Goal: Task Accomplishment & Management: Complete application form

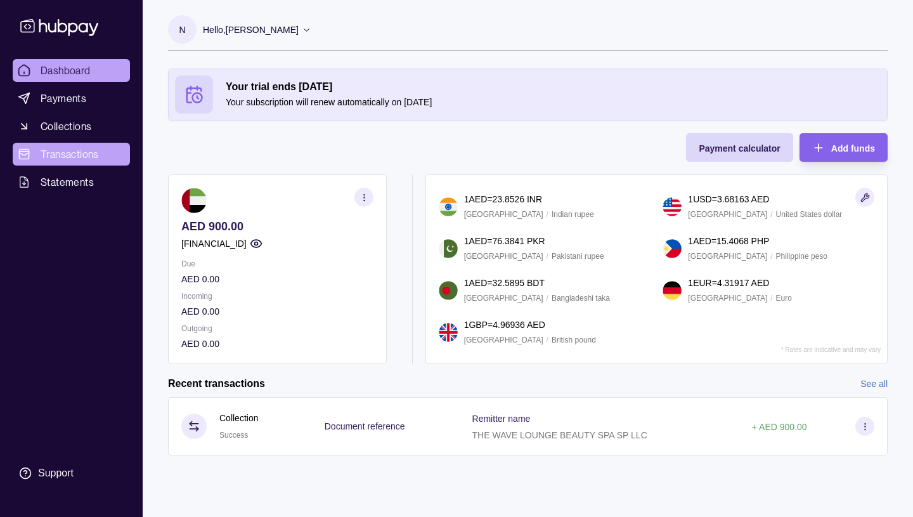
click at [57, 152] on span "Transactions" at bounding box center [70, 153] width 58 height 15
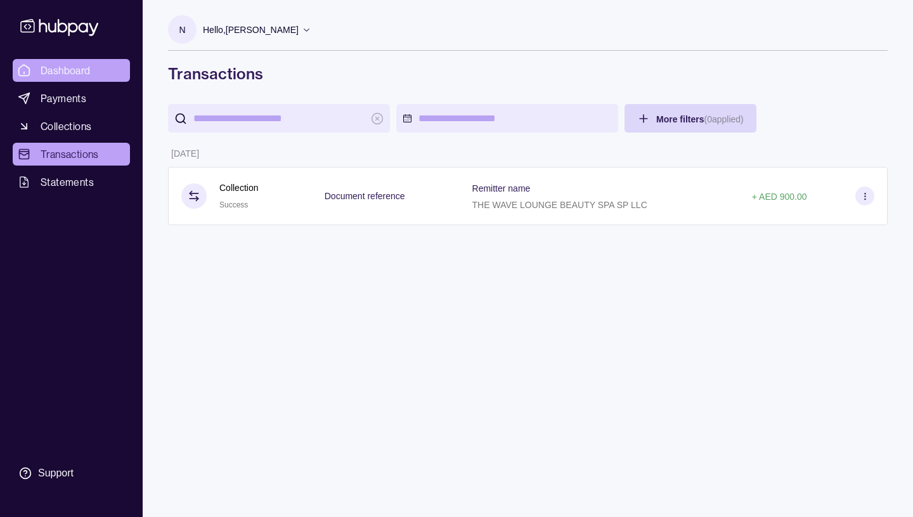
click at [67, 70] on span "Dashboard" at bounding box center [66, 70] width 50 height 15
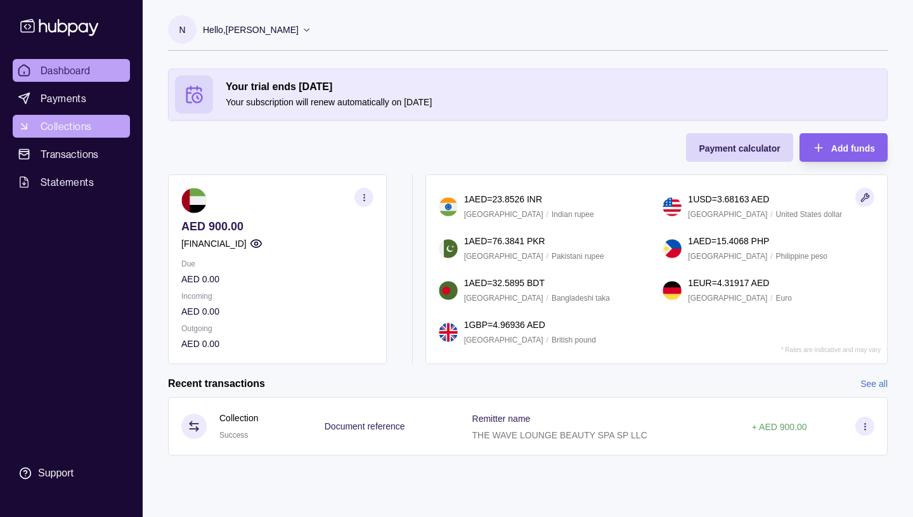
click at [71, 126] on span "Collections" at bounding box center [66, 126] width 51 height 15
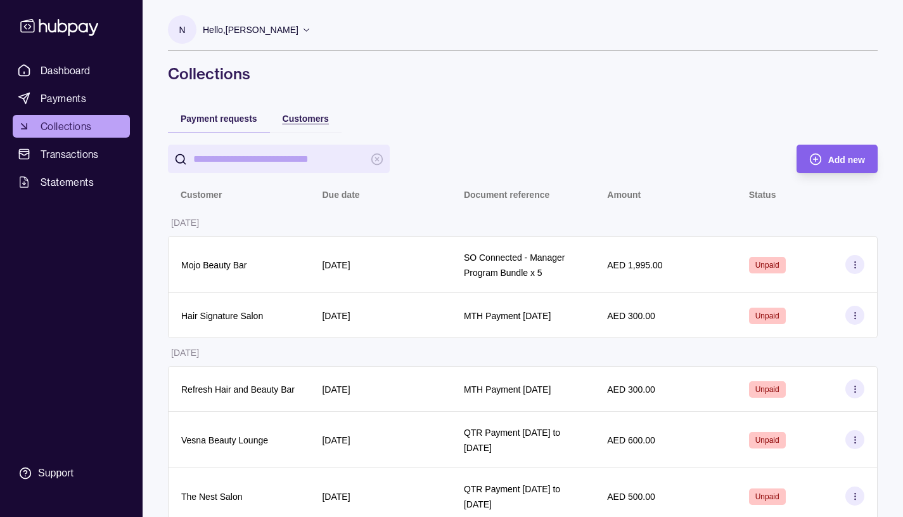
click at [306, 118] on span "Customers" at bounding box center [306, 118] width 46 height 10
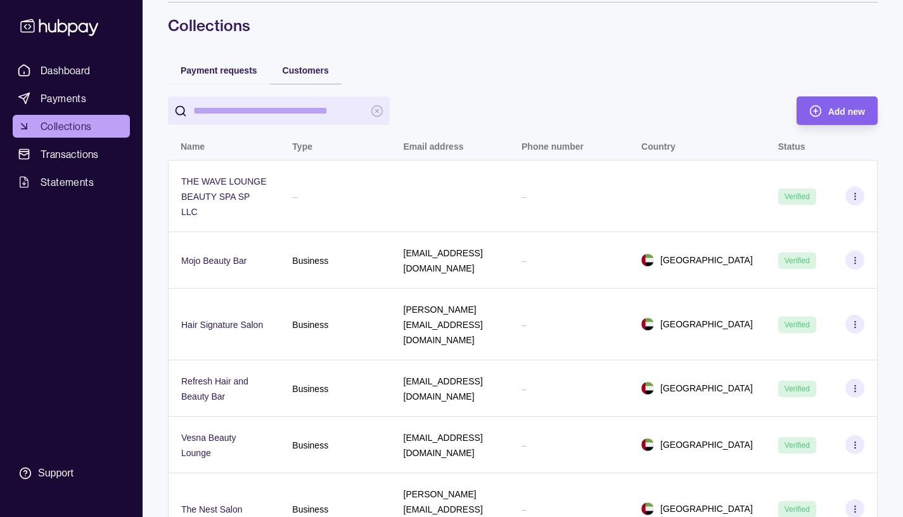
scroll to position [49, 0]
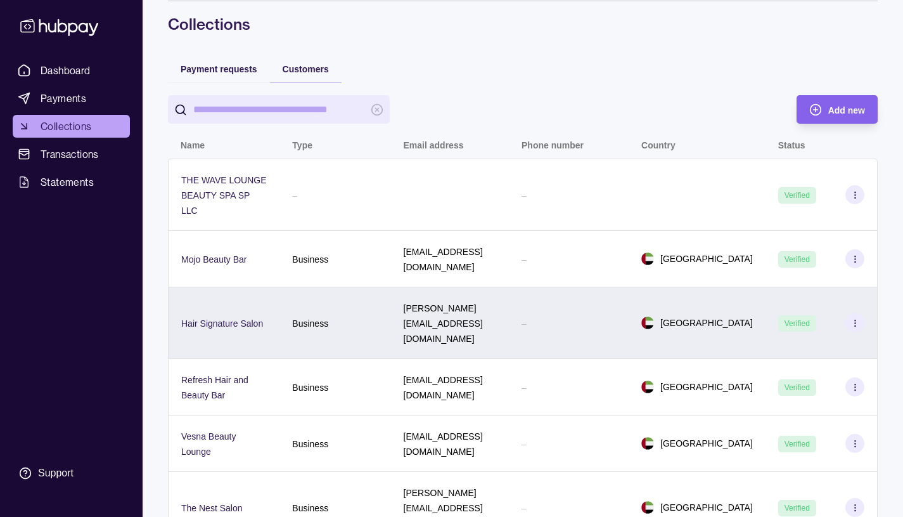
click at [857, 318] on icon at bounding box center [856, 323] width 10 height 10
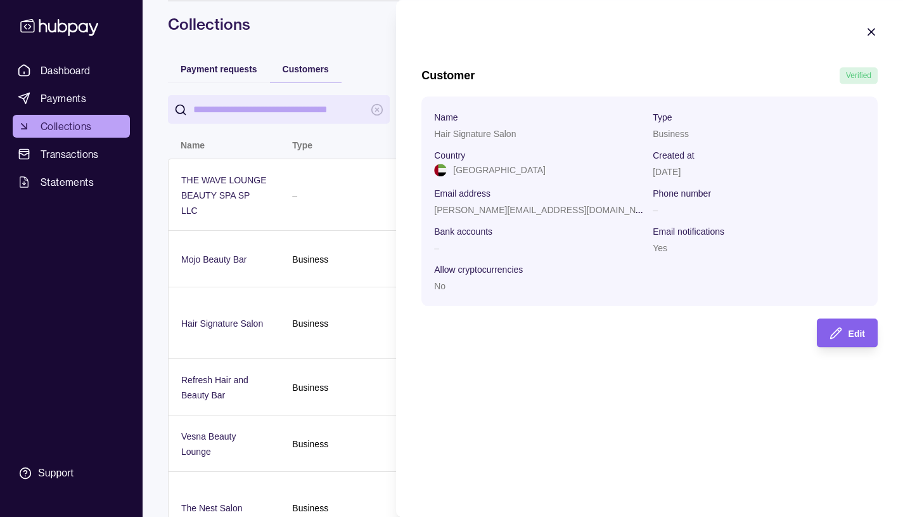
click at [871, 32] on icon "button" at bounding box center [872, 32] width 6 height 6
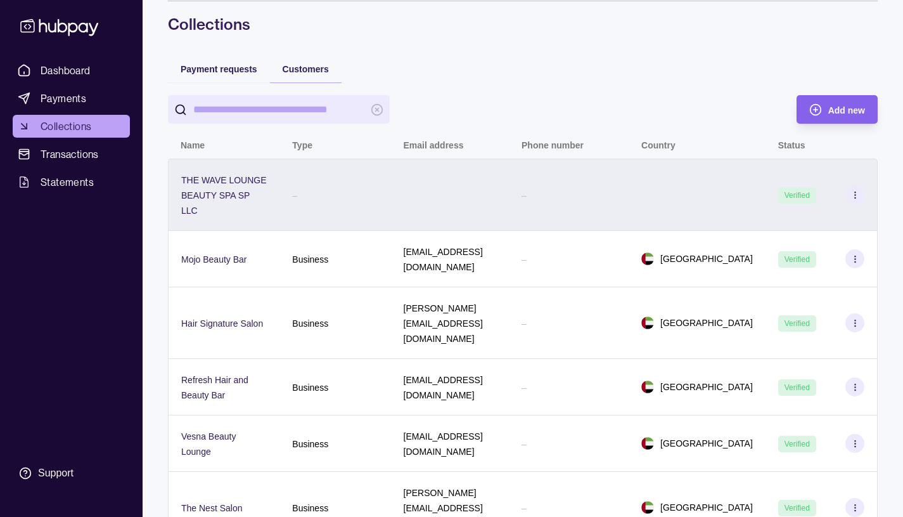
click at [857, 195] on icon at bounding box center [856, 195] width 10 height 10
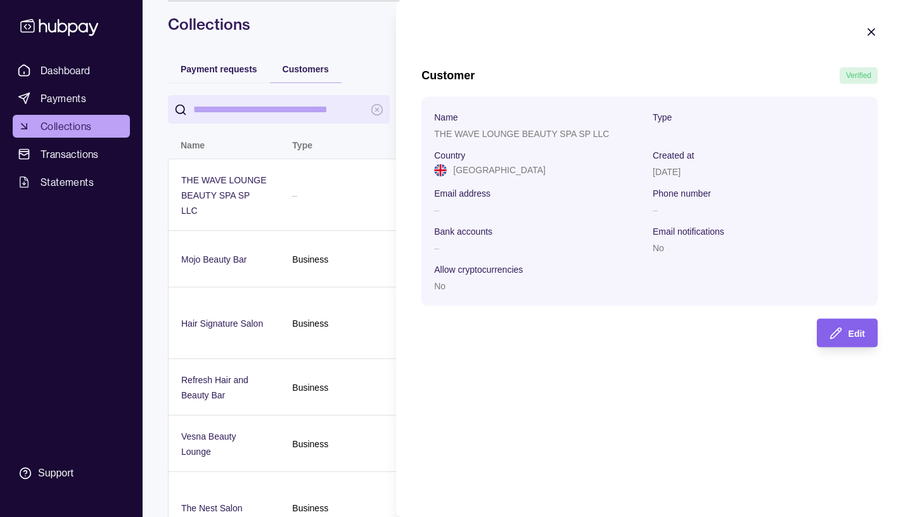
click at [870, 32] on icon "button" at bounding box center [871, 31] width 13 height 13
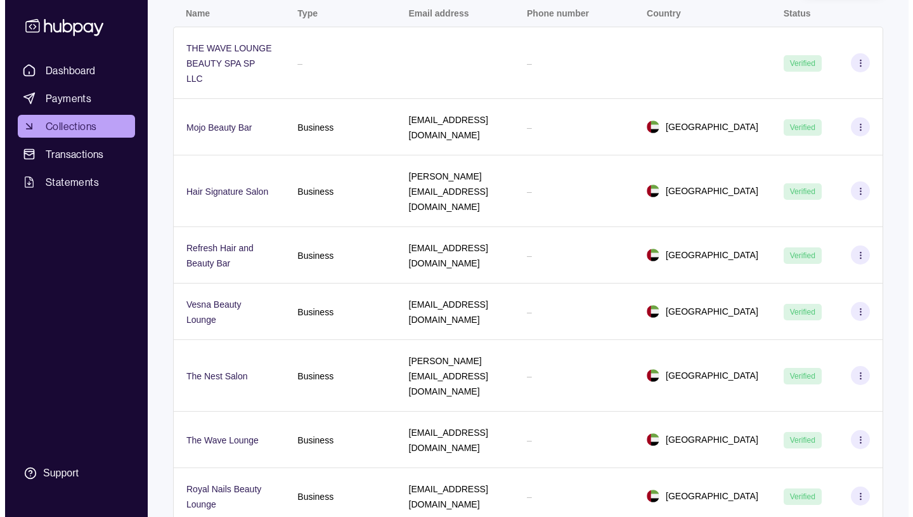
scroll to position [0, 0]
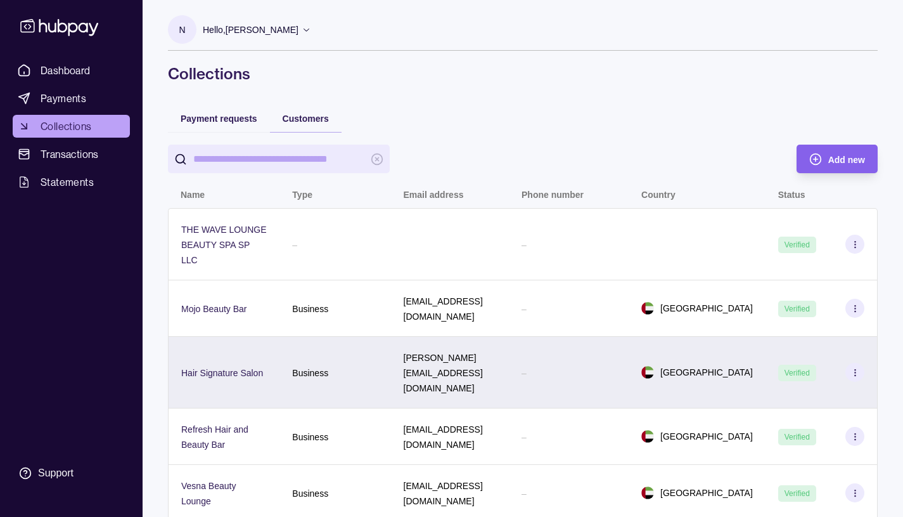
click at [855, 368] on icon at bounding box center [856, 373] width 10 height 10
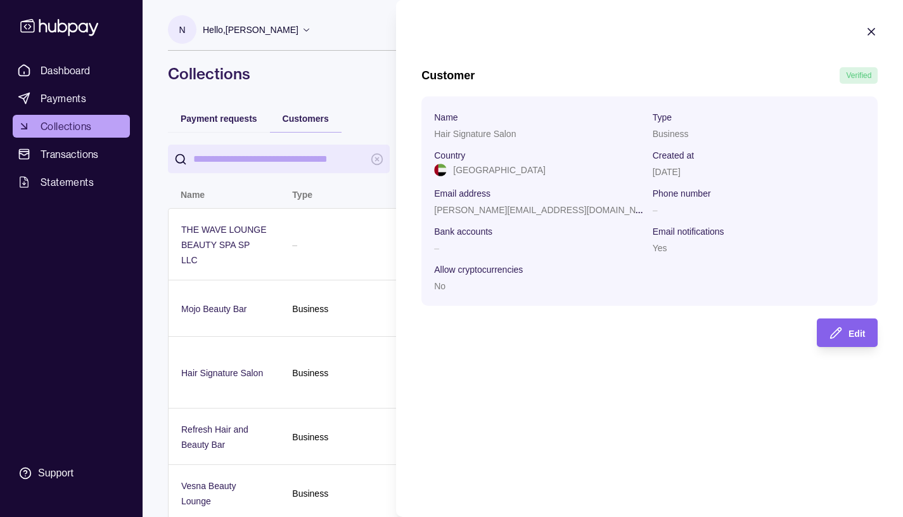
click at [870, 32] on icon "button" at bounding box center [871, 31] width 13 height 13
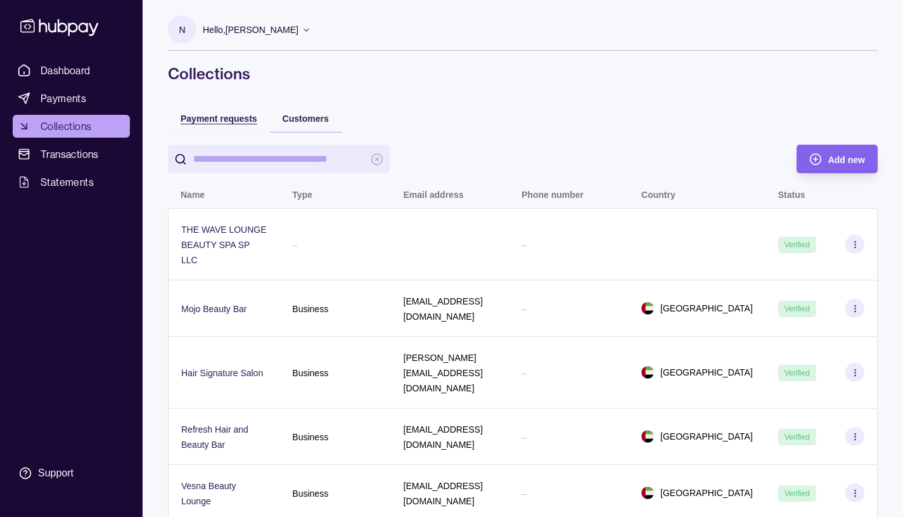
click at [231, 121] on span "Payment requests" at bounding box center [219, 118] width 77 height 10
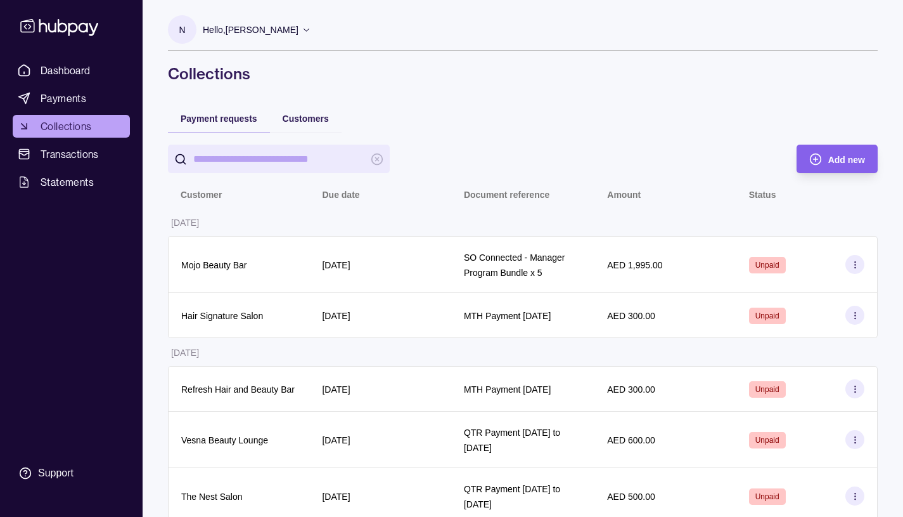
click at [311, 28] on icon at bounding box center [307, 30] width 10 height 10
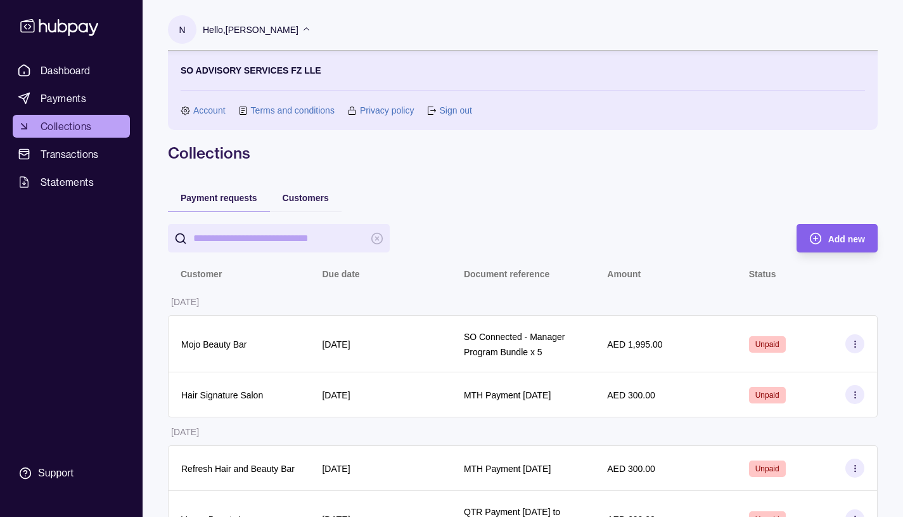
click at [450, 108] on link "Sign out" at bounding box center [455, 110] width 32 height 14
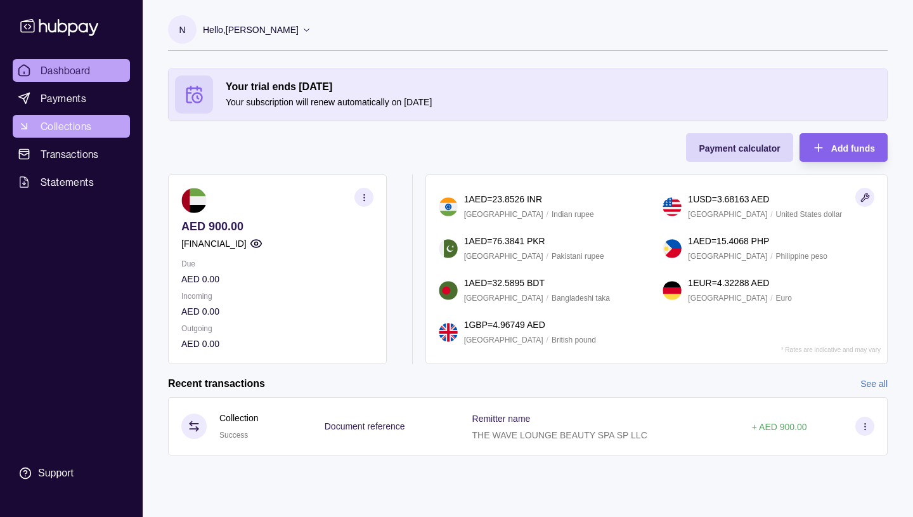
click at [68, 126] on span "Collections" at bounding box center [66, 126] width 51 height 15
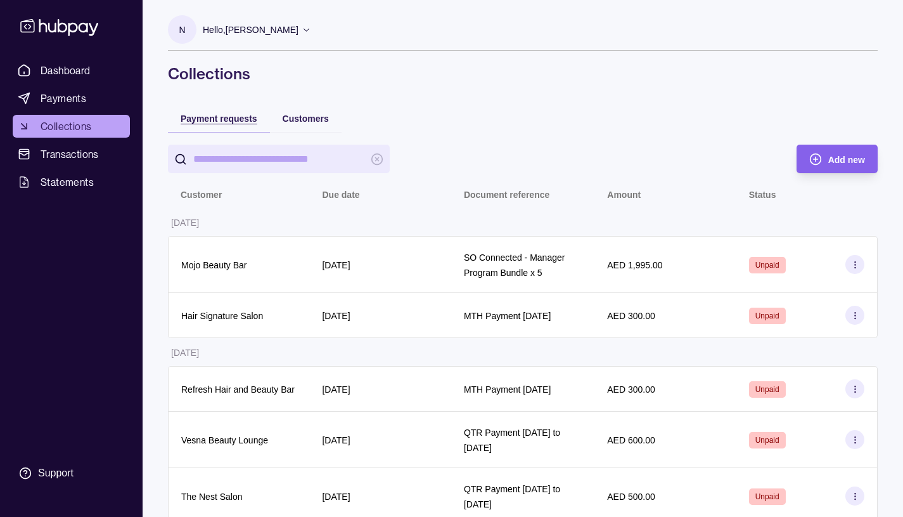
click at [239, 119] on span "Payment requests" at bounding box center [219, 118] width 77 height 10
click at [240, 118] on span "Payment requests" at bounding box center [219, 118] width 77 height 10
click at [834, 157] on span "Add new" at bounding box center [847, 160] width 37 height 10
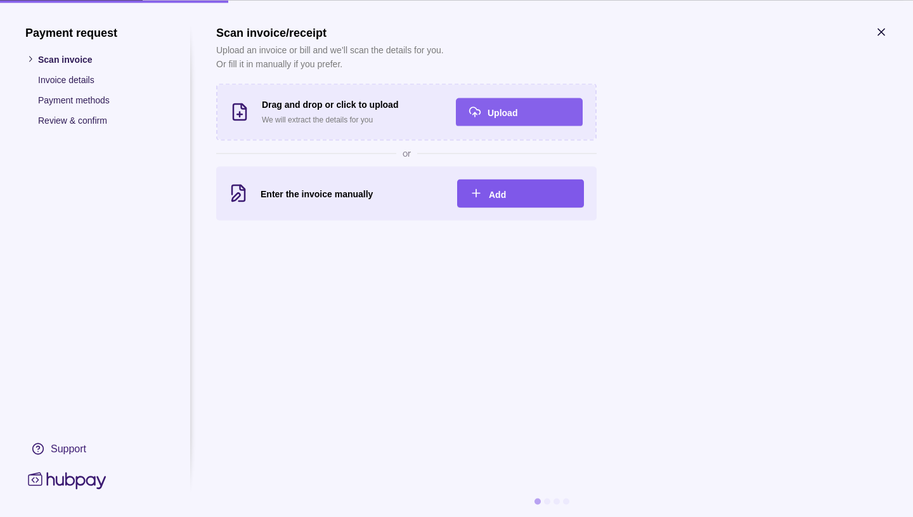
click at [494, 191] on span "Add" at bounding box center [497, 194] width 17 height 10
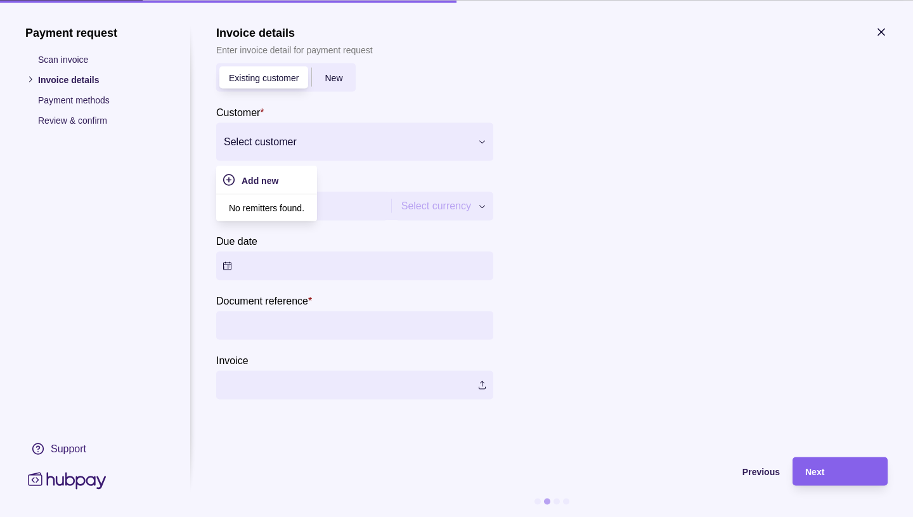
click at [482, 144] on icon at bounding box center [482, 142] width 10 height 10
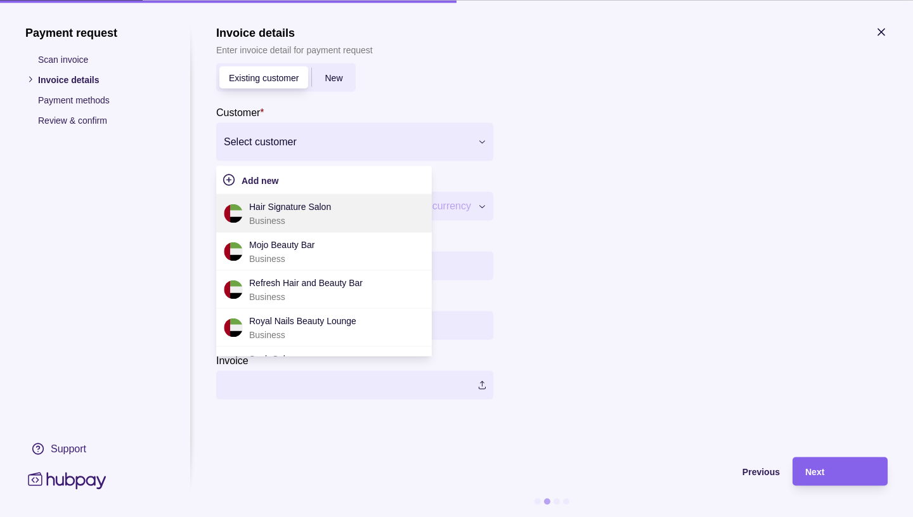
click at [289, 209] on p "Hair Signature Salon" at bounding box center [290, 206] width 82 height 14
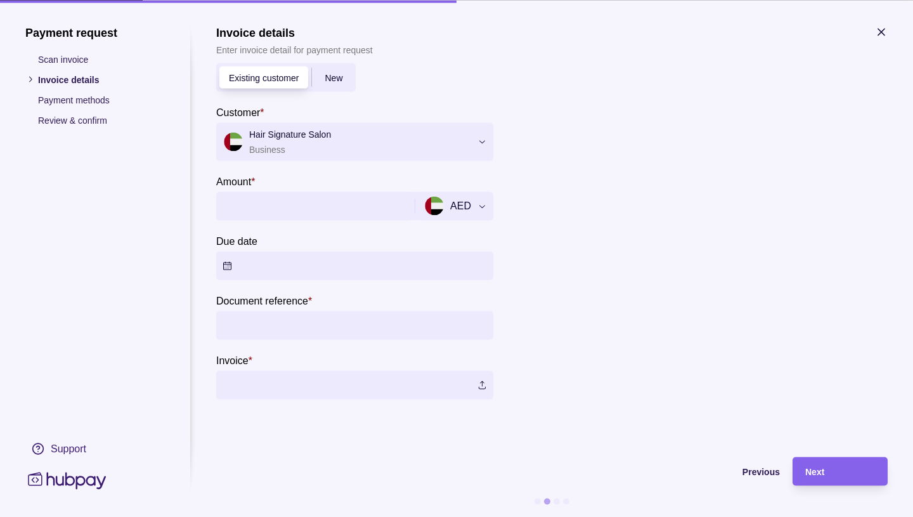
click at [243, 201] on input "Amount *" at bounding box center [314, 205] width 183 height 29
type input "***"
click at [231, 265] on button "Due date" at bounding box center [354, 265] width 277 height 29
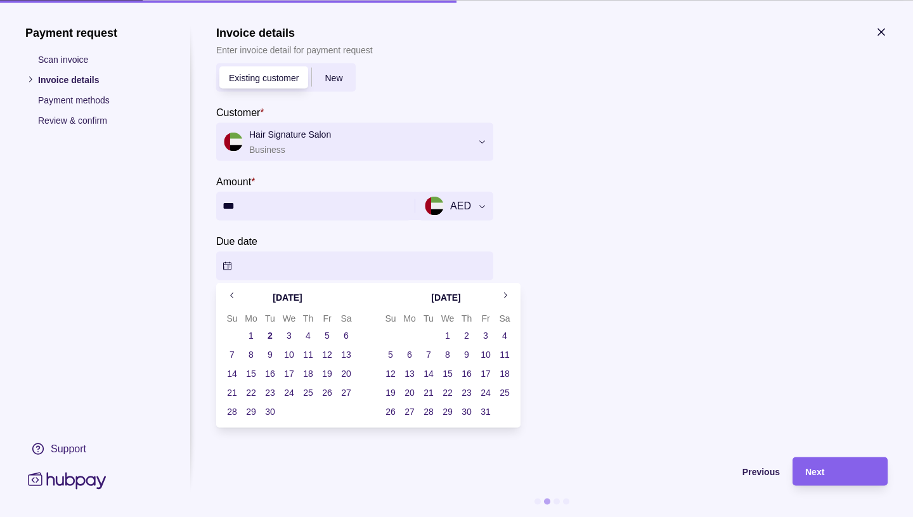
click at [271, 336] on button "2" at bounding box center [270, 335] width 18 height 18
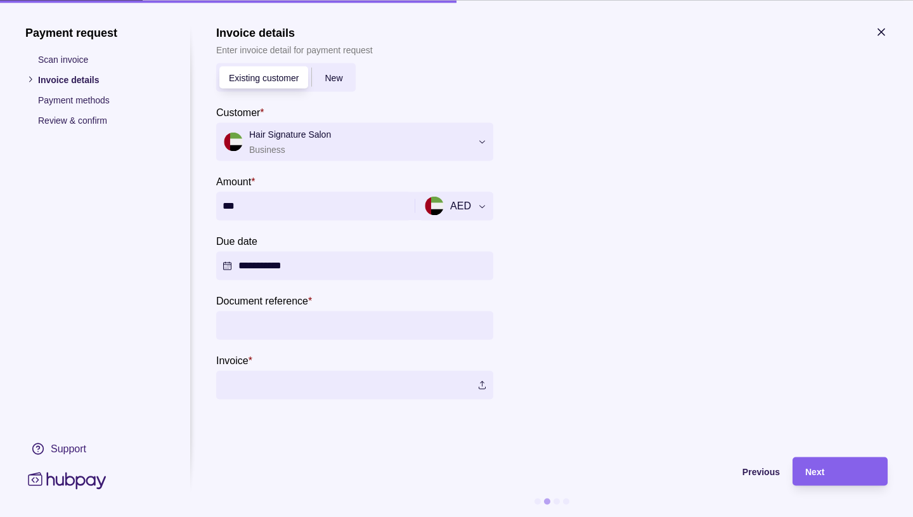
click at [590, 323] on div at bounding box center [696, 225] width 380 height 348
click at [297, 325] on input "Document reference *" at bounding box center [355, 325] width 264 height 29
type input "**********"
click at [484, 383] on label at bounding box center [354, 384] width 277 height 29
click at [816, 472] on span "Next" at bounding box center [814, 472] width 19 height 10
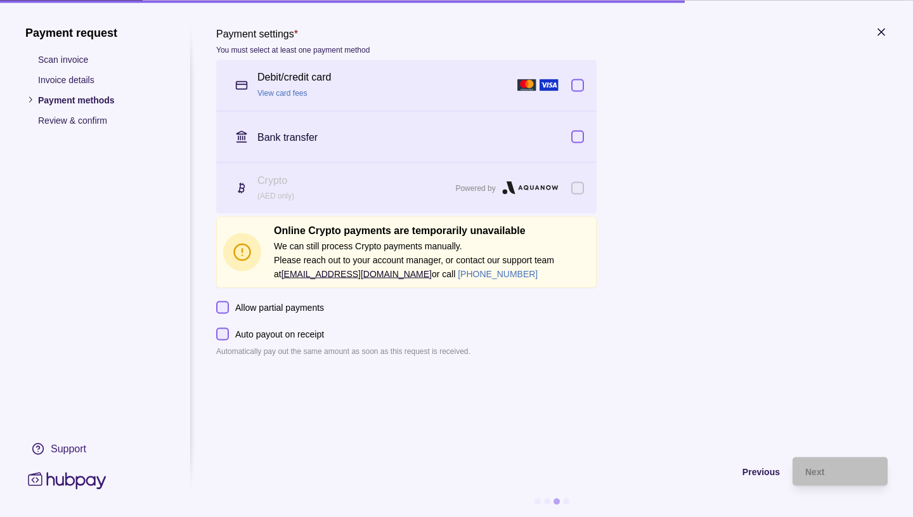
click at [579, 84] on button "button" at bounding box center [577, 85] width 13 height 13
click at [578, 134] on button "button" at bounding box center [577, 136] width 13 height 13
click at [817, 470] on span "Next" at bounding box center [814, 472] width 19 height 10
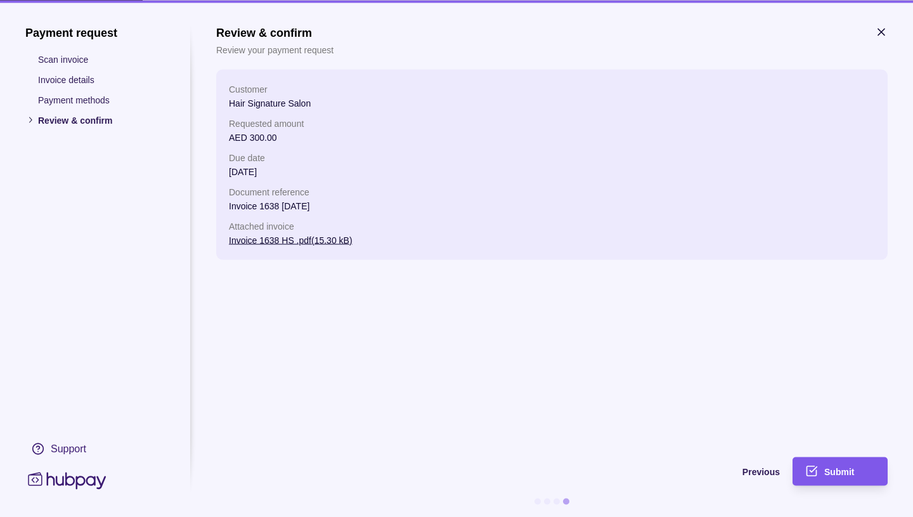
click at [845, 472] on span "Submit" at bounding box center [839, 472] width 30 height 10
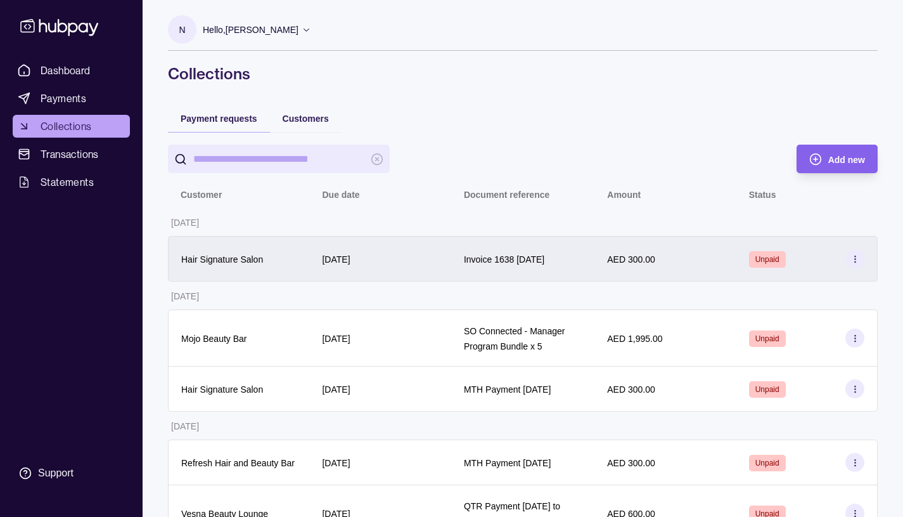
click at [852, 259] on icon at bounding box center [856, 259] width 10 height 10
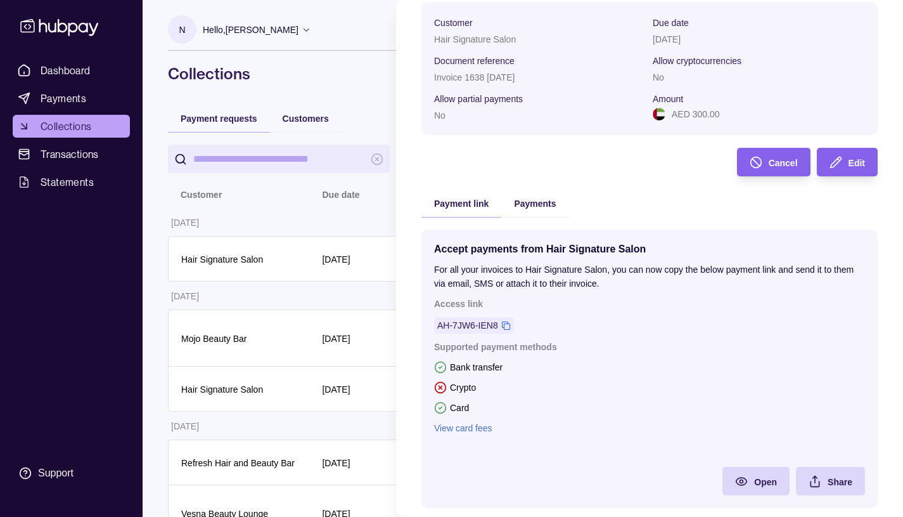
scroll to position [124, 0]
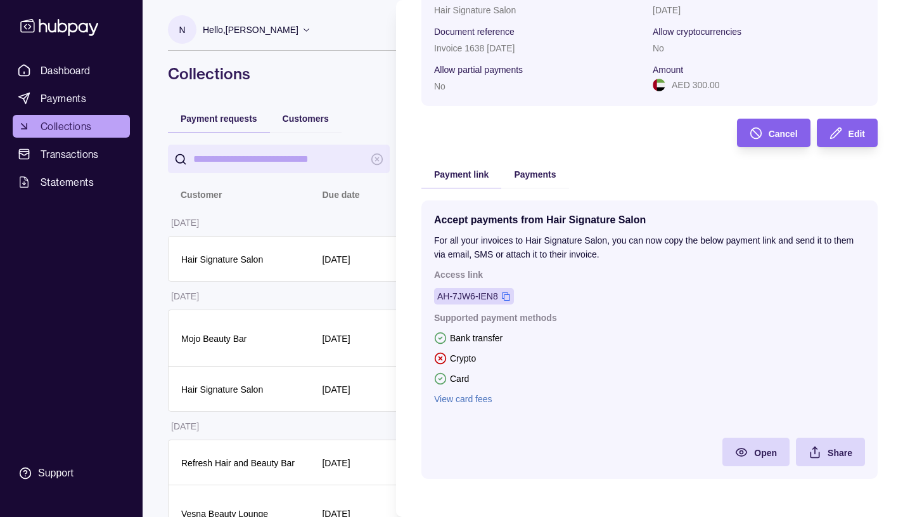
click at [506, 294] on icon at bounding box center [506, 297] width 10 height 10
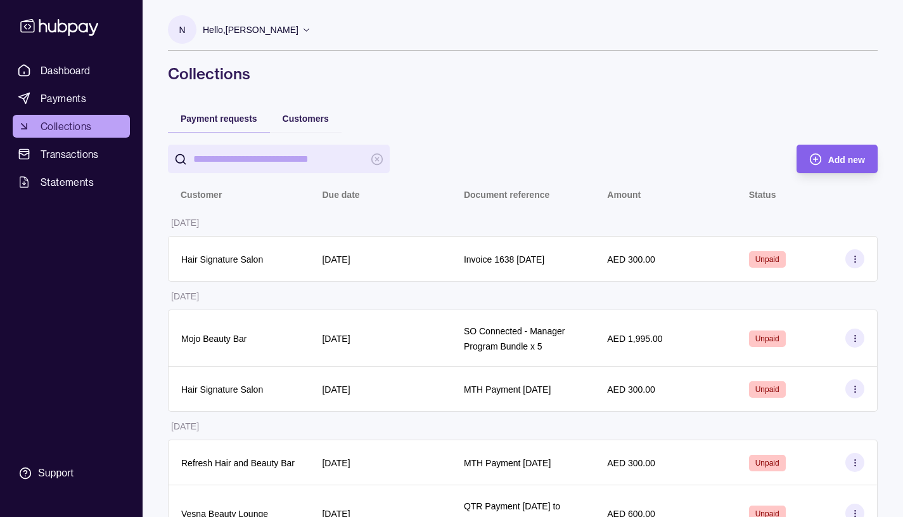
click at [311, 31] on icon at bounding box center [307, 30] width 10 height 10
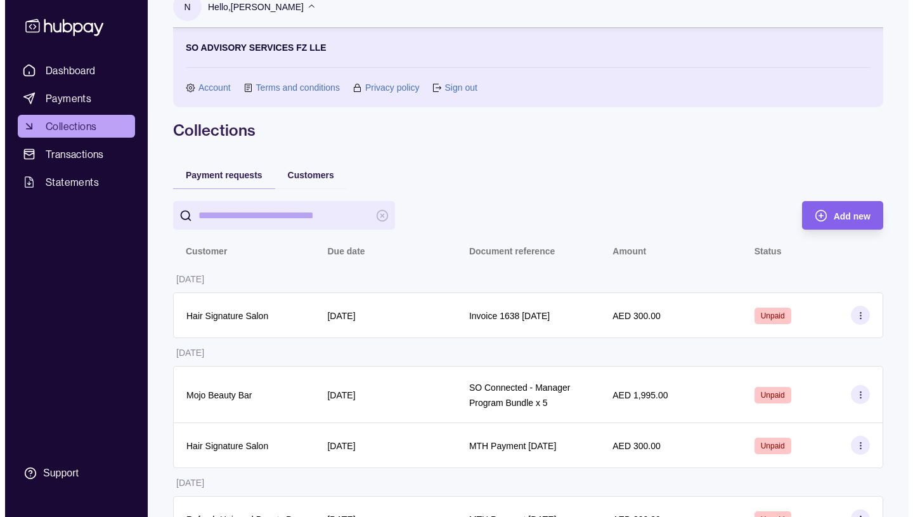
scroll to position [0, 0]
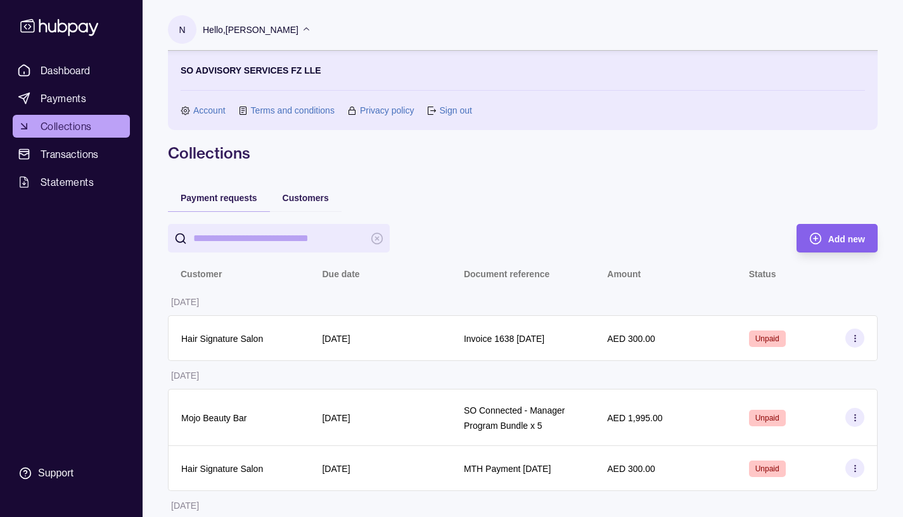
click at [449, 112] on link "Sign out" at bounding box center [455, 110] width 32 height 14
